Goal: Task Accomplishment & Management: Use online tool/utility

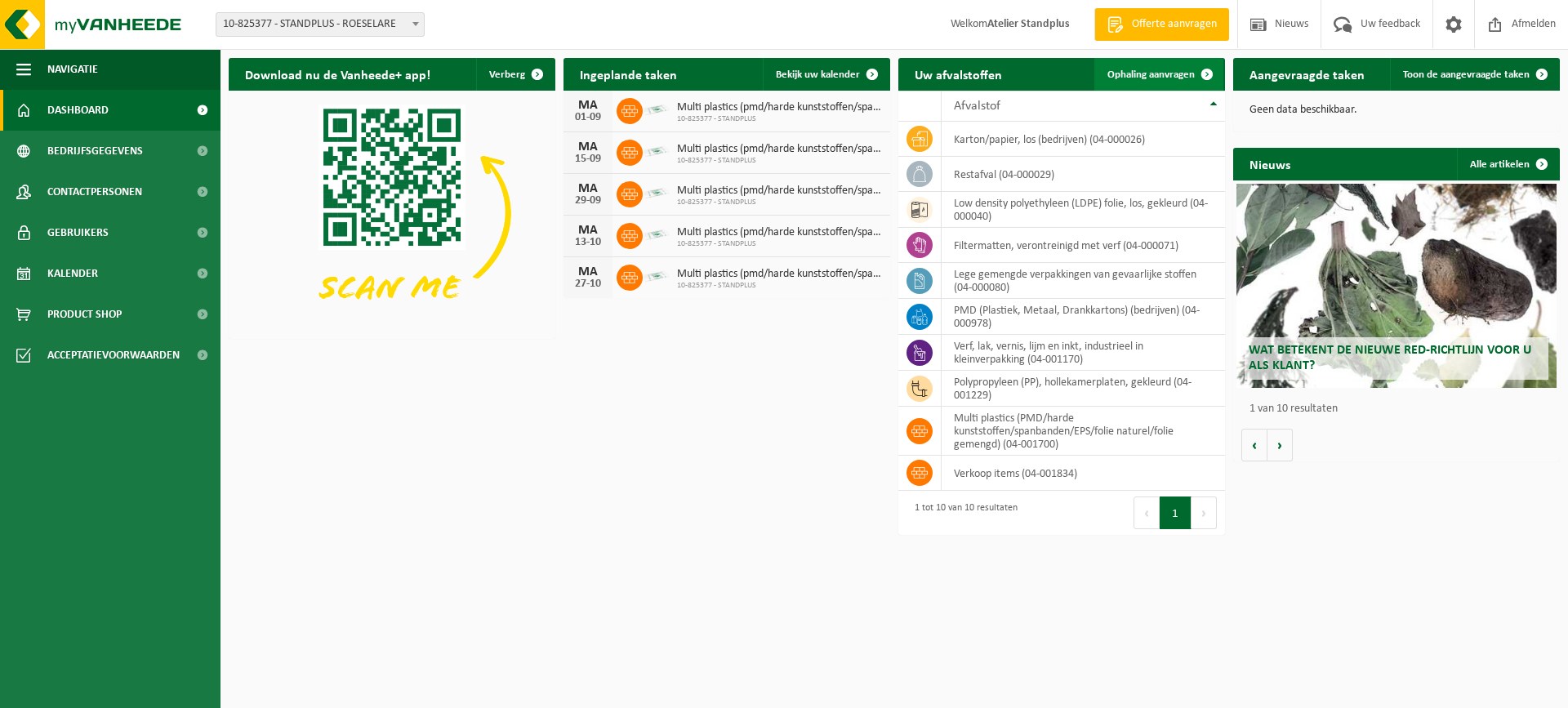
click at [1097, 69] on link "Ophaling aanvragen" at bounding box center [1159, 73] width 129 height 33
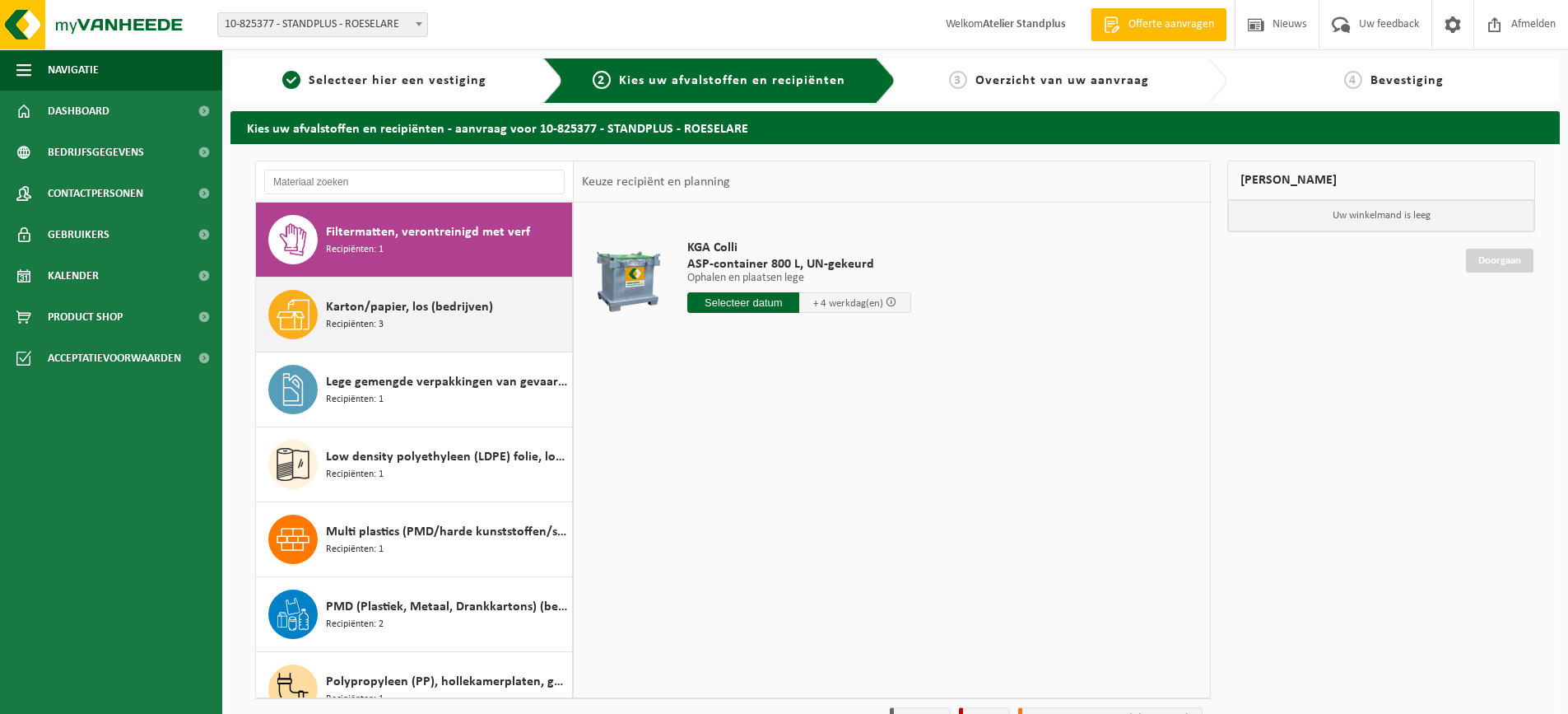
click at [507, 333] on div "Karton/papier, los (bedrijven) Recipiënten: 3" at bounding box center [446, 314] width 242 height 50
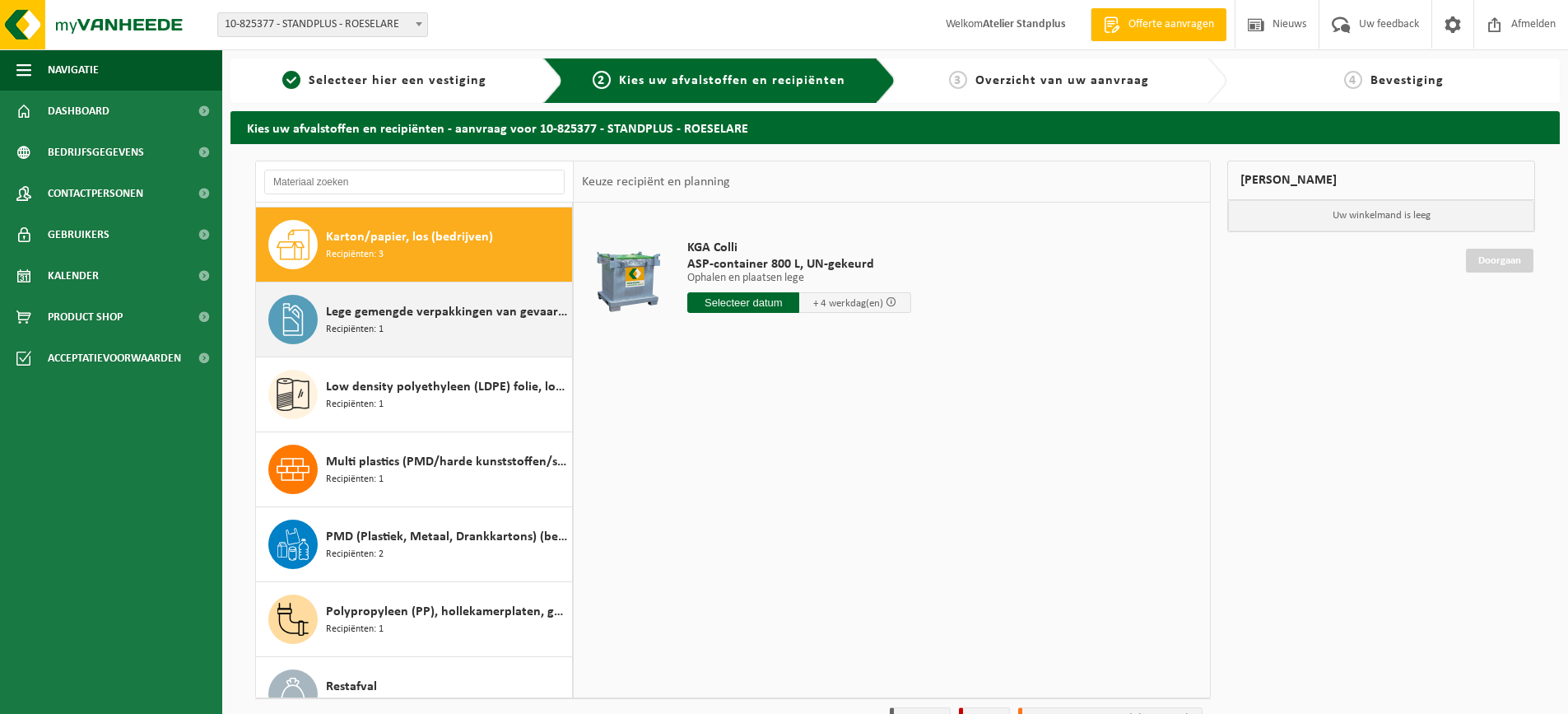
scroll to position [75, 0]
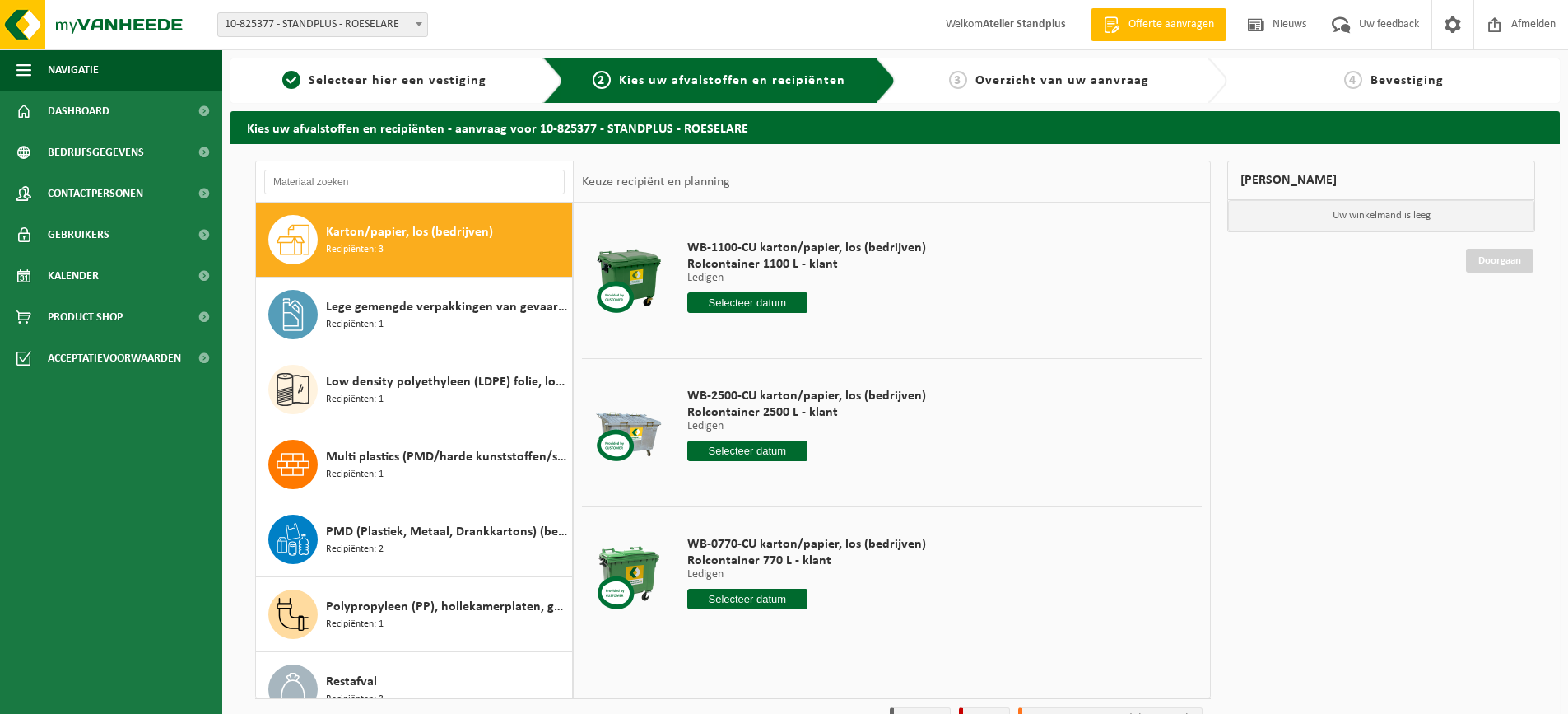
click at [769, 456] on input "text" at bounding box center [747, 450] width 120 height 20
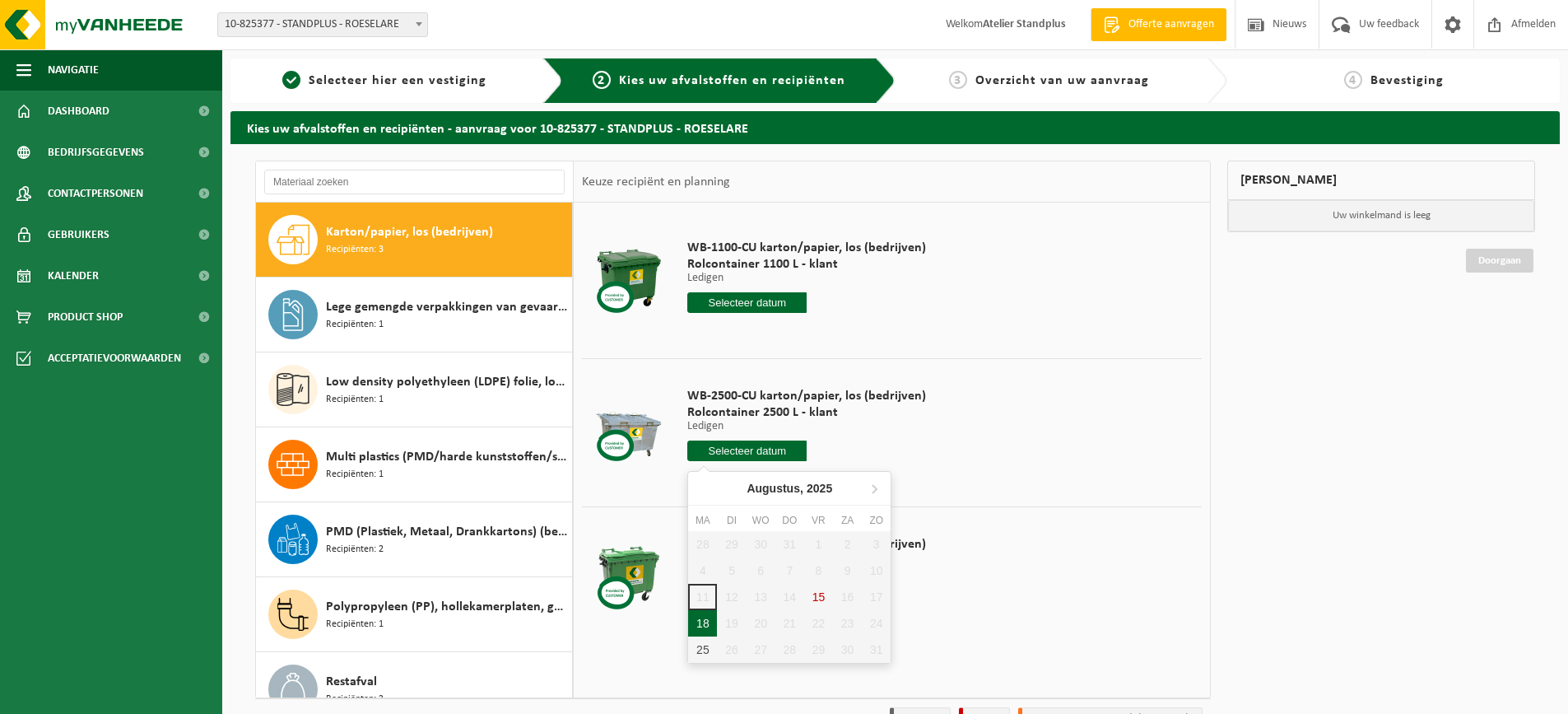
click at [711, 624] on div "18" at bounding box center [702, 622] width 29 height 26
type input "Van [DATE]"
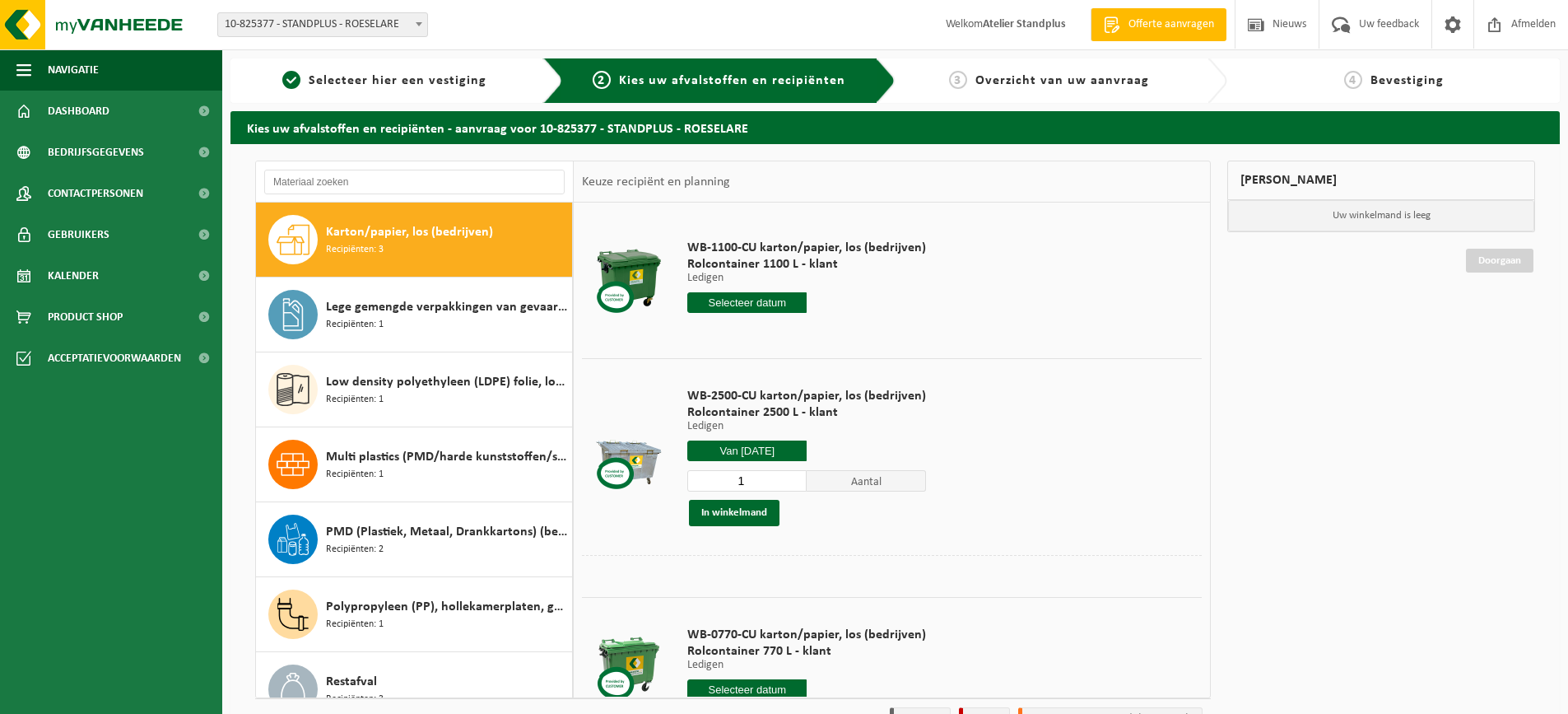
click at [753, 300] on input "text" at bounding box center [747, 302] width 120 height 20
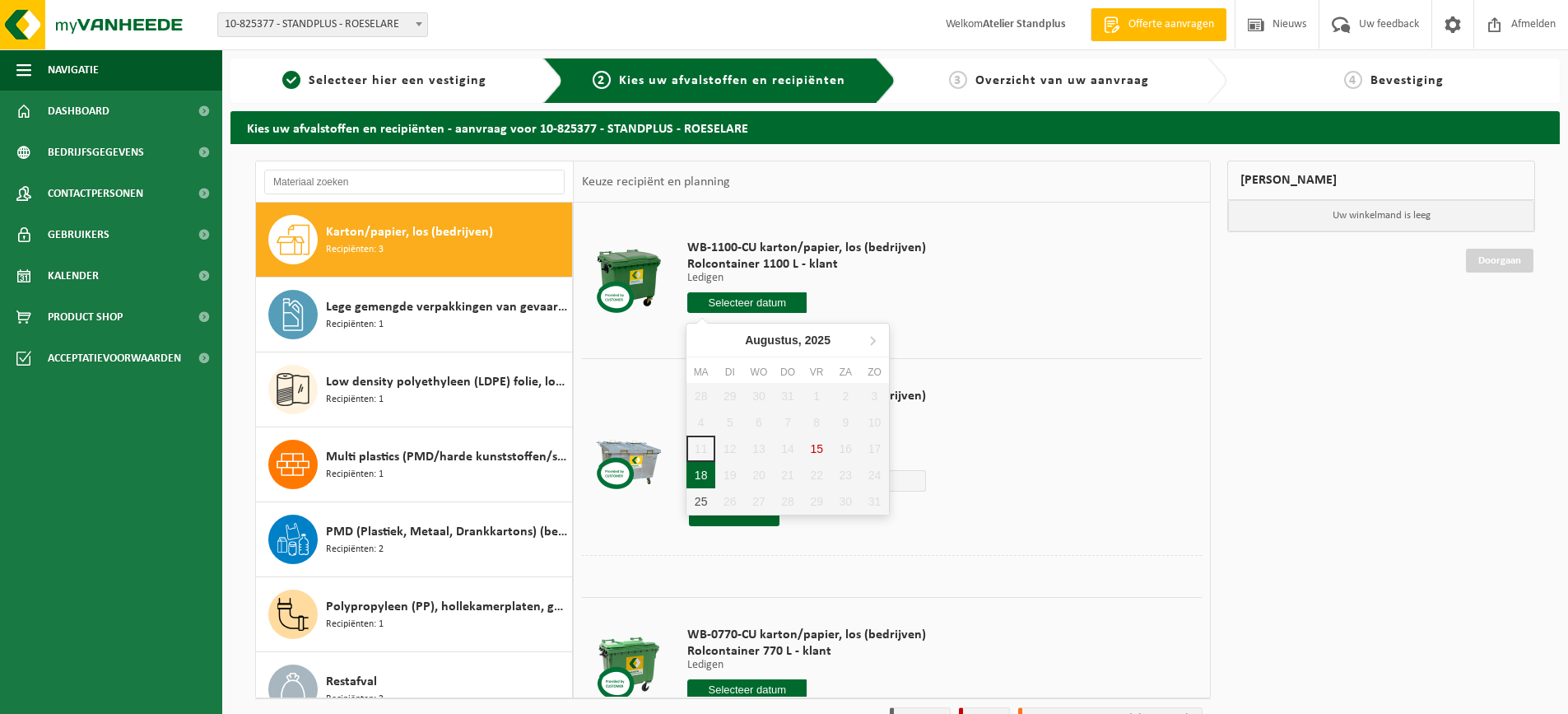
click at [703, 478] on div "18" at bounding box center [701, 474] width 29 height 26
type input "Van [DATE]"
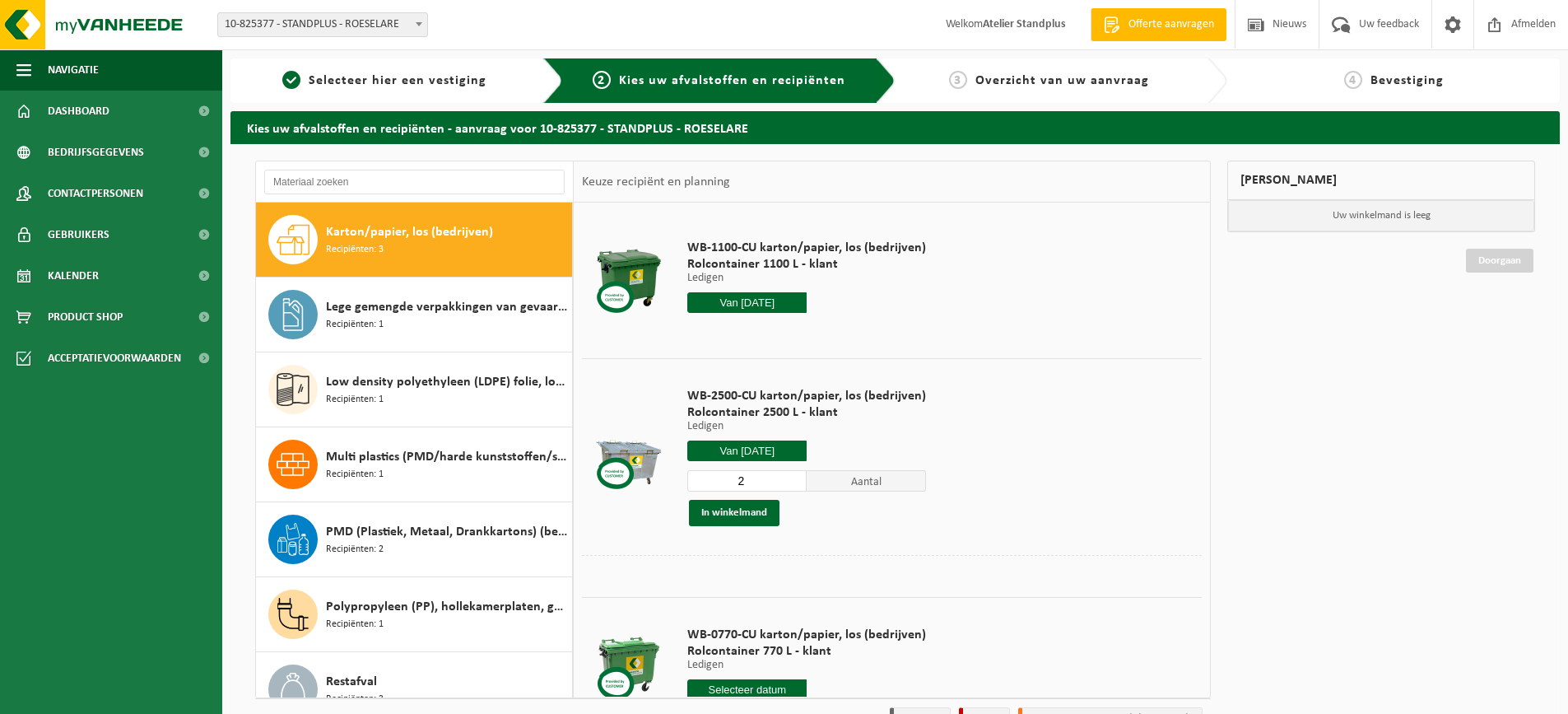
click at [792, 480] on input "2" at bounding box center [747, 480] width 120 height 21
type input "1"
click at [791, 485] on input "1" at bounding box center [747, 480] width 120 height 21
click at [771, 509] on button "In winkelmand" at bounding box center [734, 512] width 91 height 26
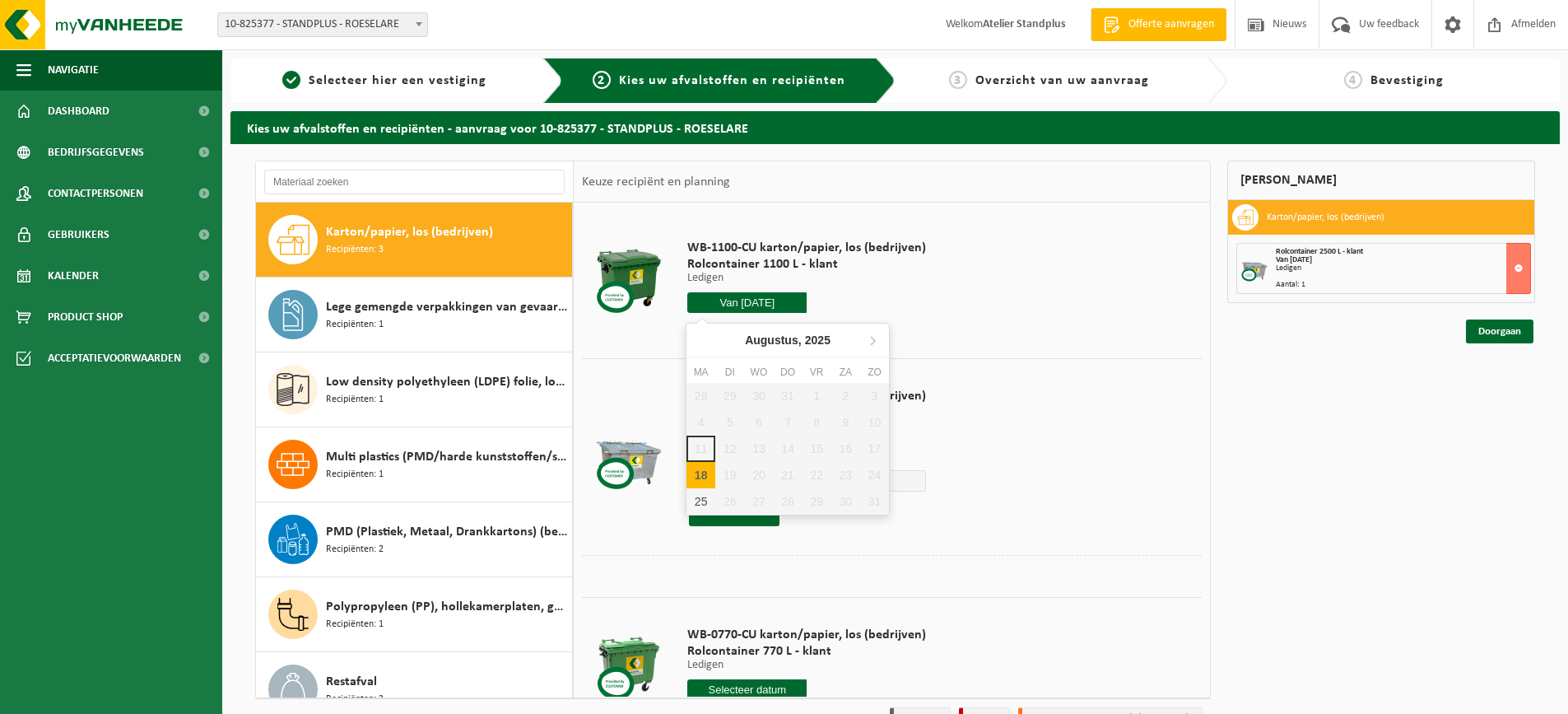
click at [737, 308] on input "Van [DATE]" at bounding box center [747, 302] width 120 height 20
click at [695, 473] on div "18" at bounding box center [701, 474] width 29 height 26
click at [699, 470] on div "18" at bounding box center [701, 474] width 29 height 26
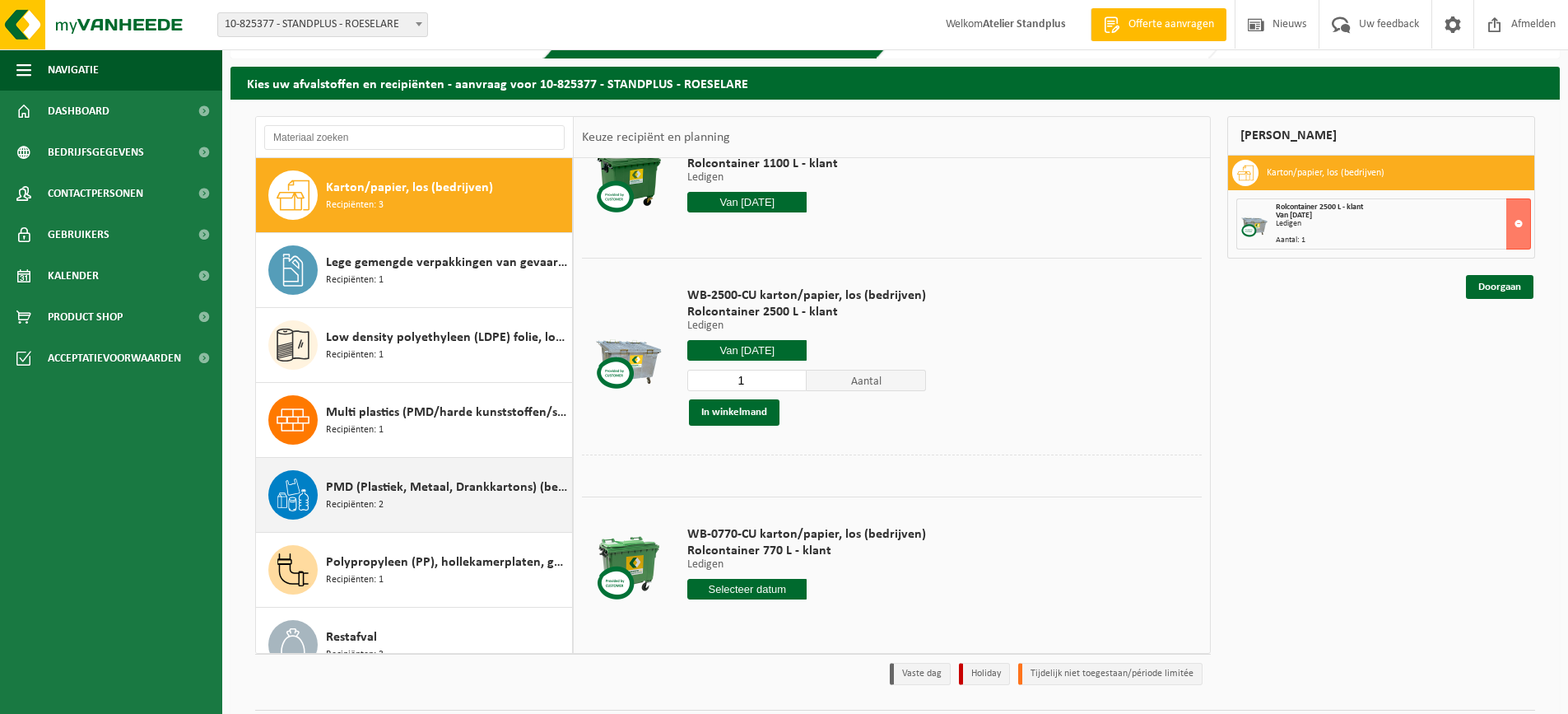
scroll to position [83, 0]
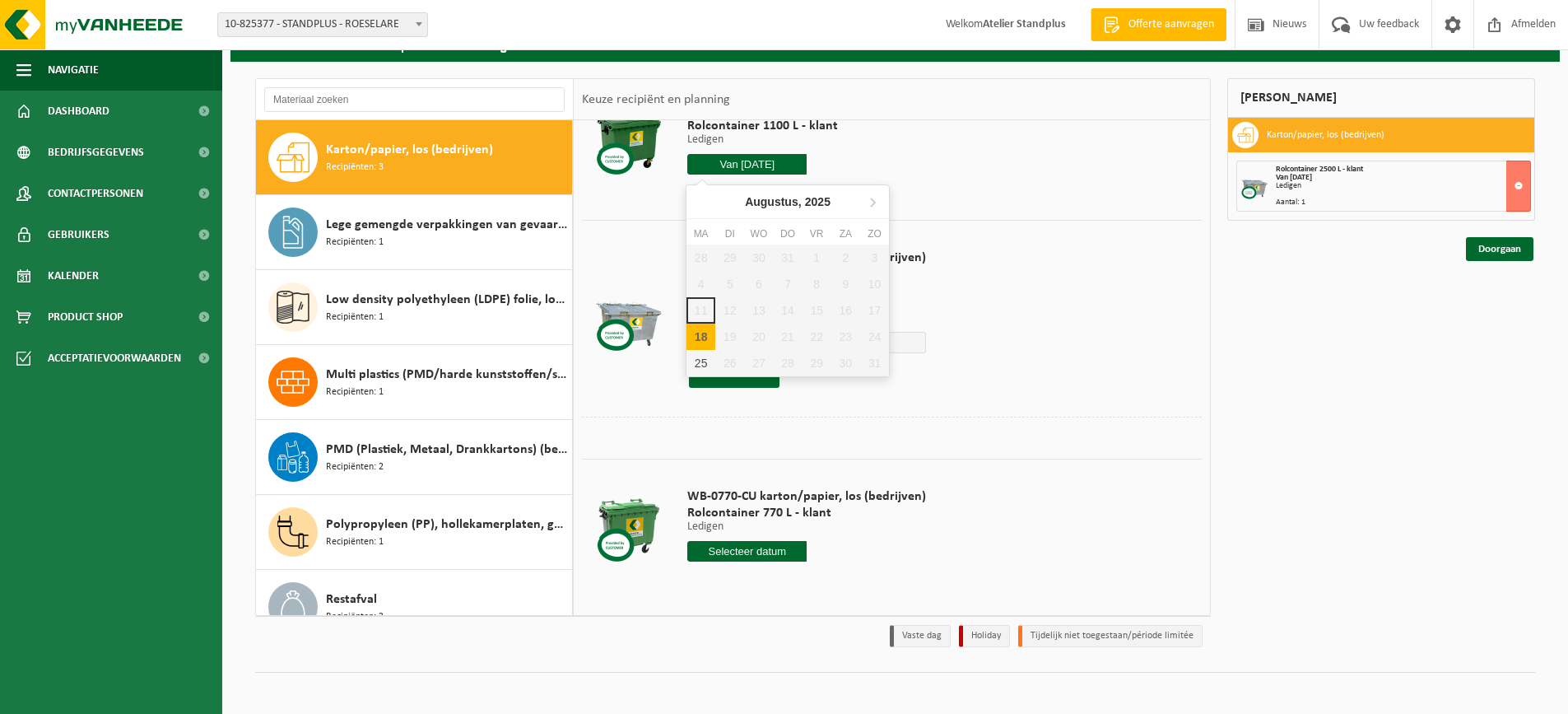
click at [777, 170] on input "Van [DATE]" at bounding box center [747, 164] width 120 height 20
click at [710, 363] on div "25" at bounding box center [701, 362] width 29 height 26
type input "Van [DATE]"
